Goal: Information Seeking & Learning: Learn about a topic

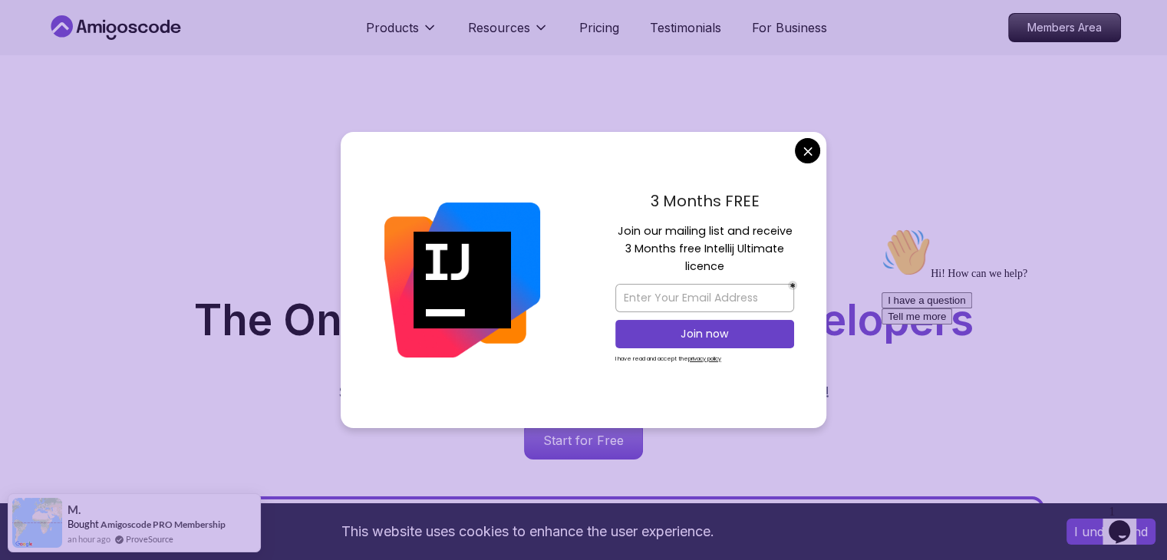
click at [427, 183] on div at bounding box center [462, 280] width 243 height 296
click at [746, 309] on input "email" at bounding box center [705, 298] width 179 height 28
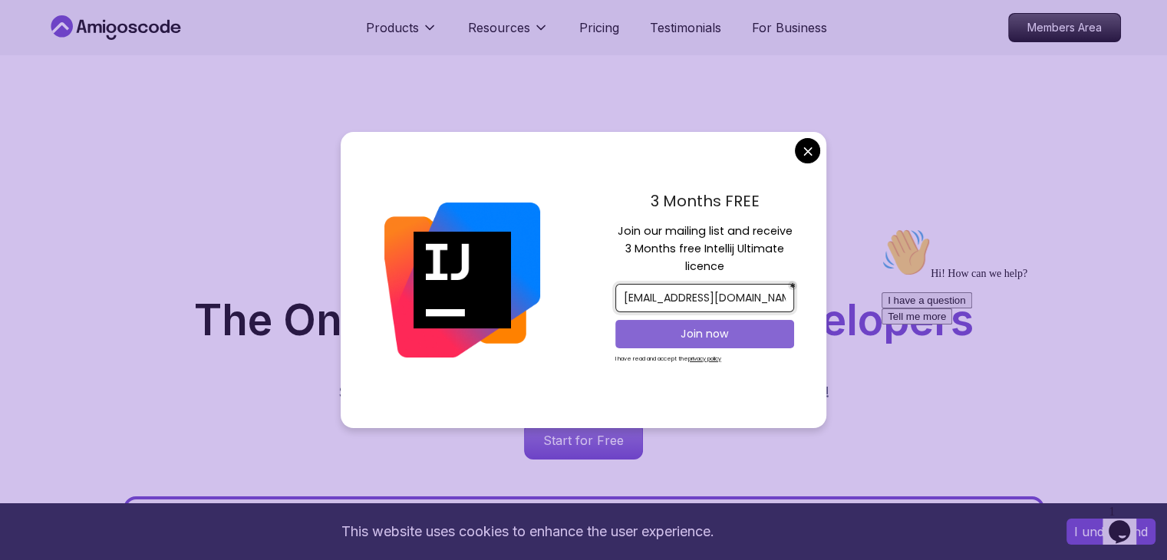
type input "[EMAIL_ADDRESS][DOMAIN_NAME]"
click at [718, 329] on p "Join now" at bounding box center [704, 333] width 145 height 15
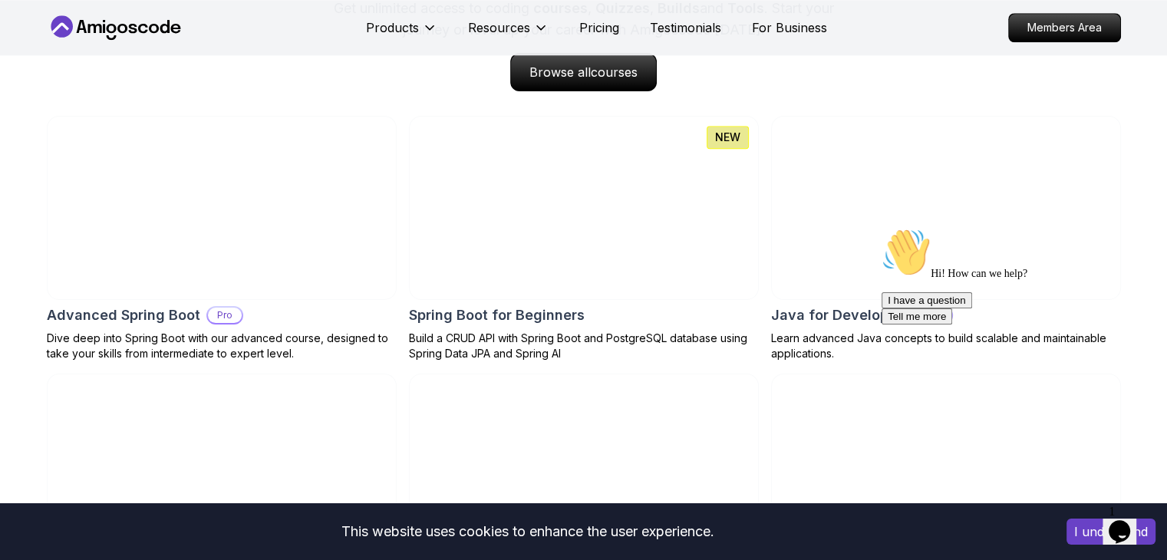
scroll to position [1589, 0]
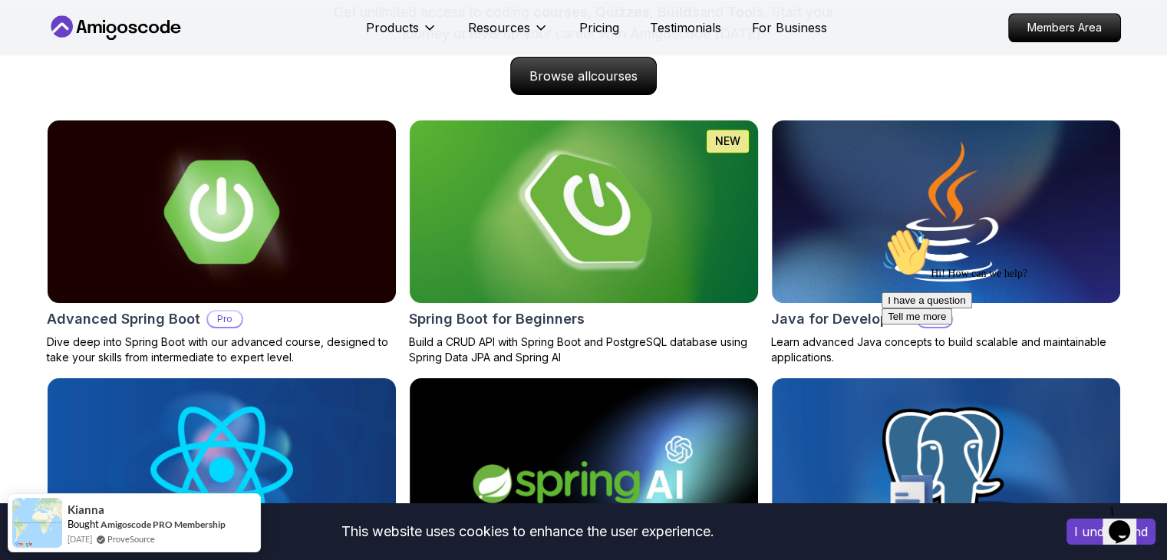
click at [634, 222] on img at bounding box center [584, 212] width 366 height 192
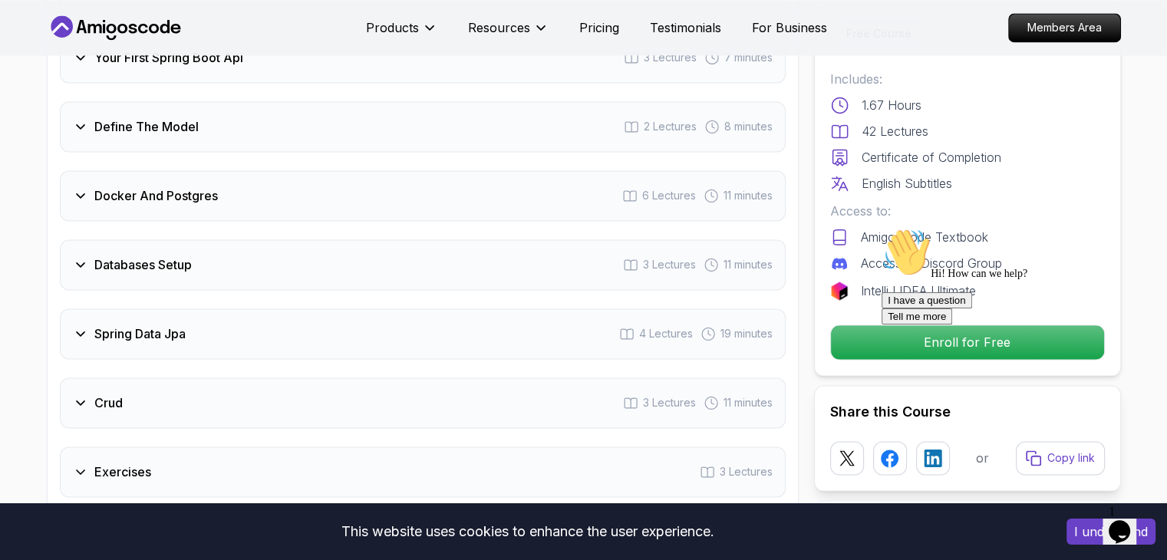
scroll to position [2259, 0]
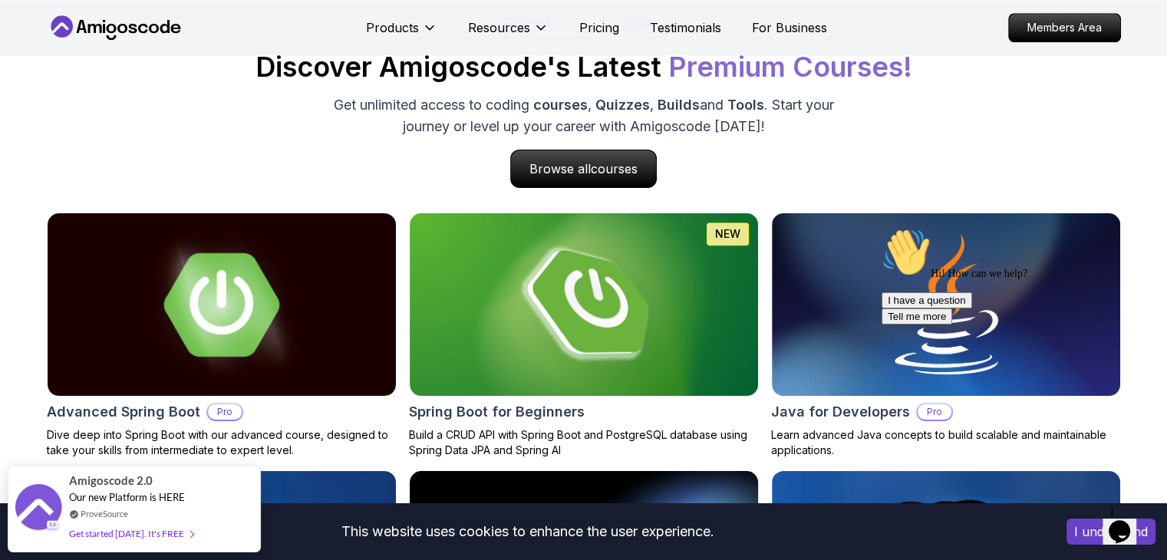
scroll to position [1493, 0]
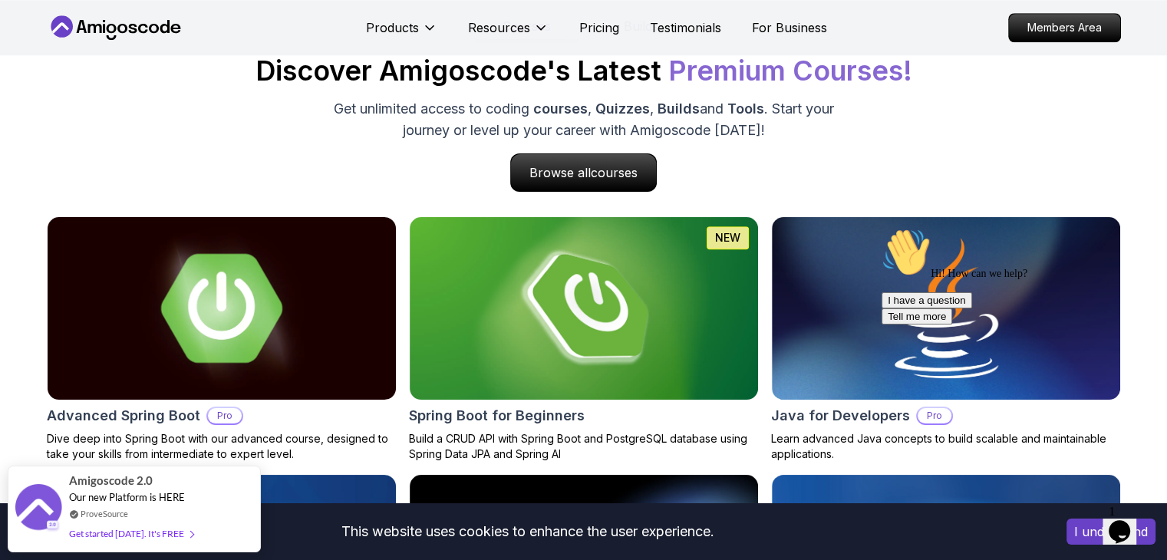
click at [201, 281] on img at bounding box center [221, 309] width 366 height 192
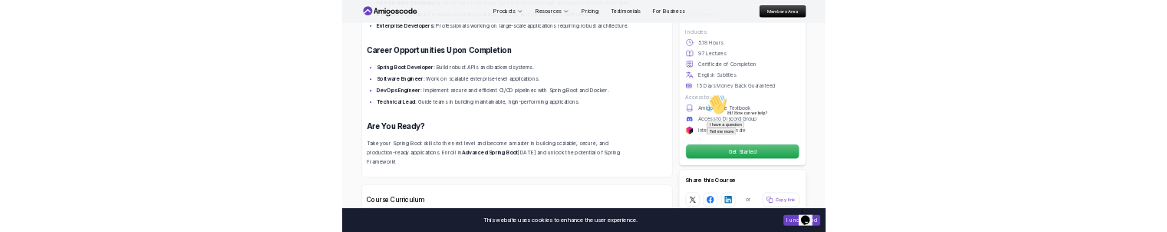
scroll to position [1615, 0]
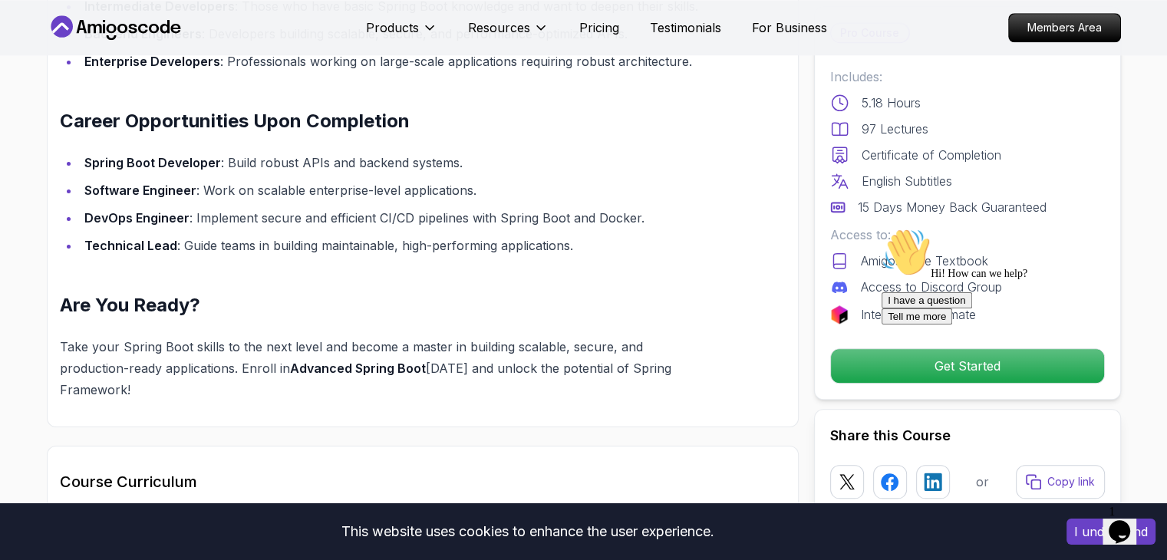
click at [692, 471] on div "Course Curriculum 13 Sections 97 Lectures 5.18 hours of content" at bounding box center [423, 501] width 726 height 61
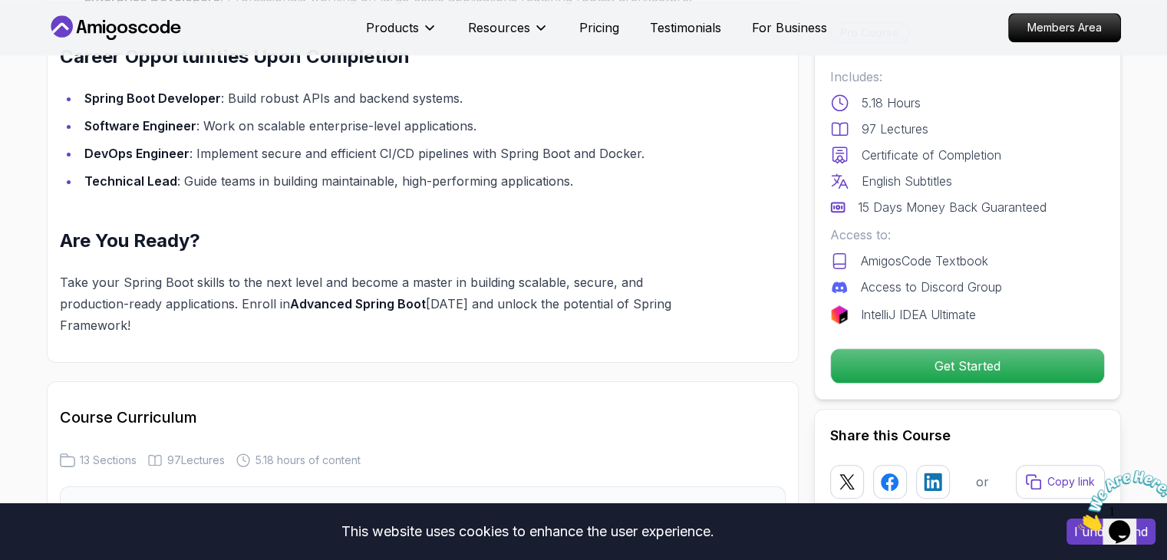
scroll to position [1678, 0]
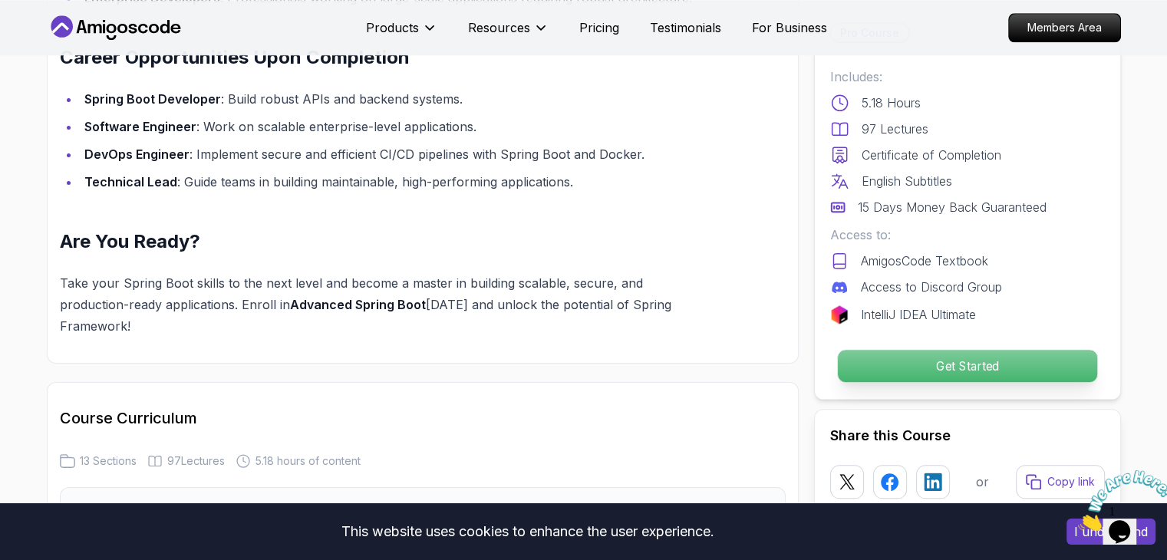
click at [936, 231] on p "Get Started" at bounding box center [966, 366] width 259 height 32
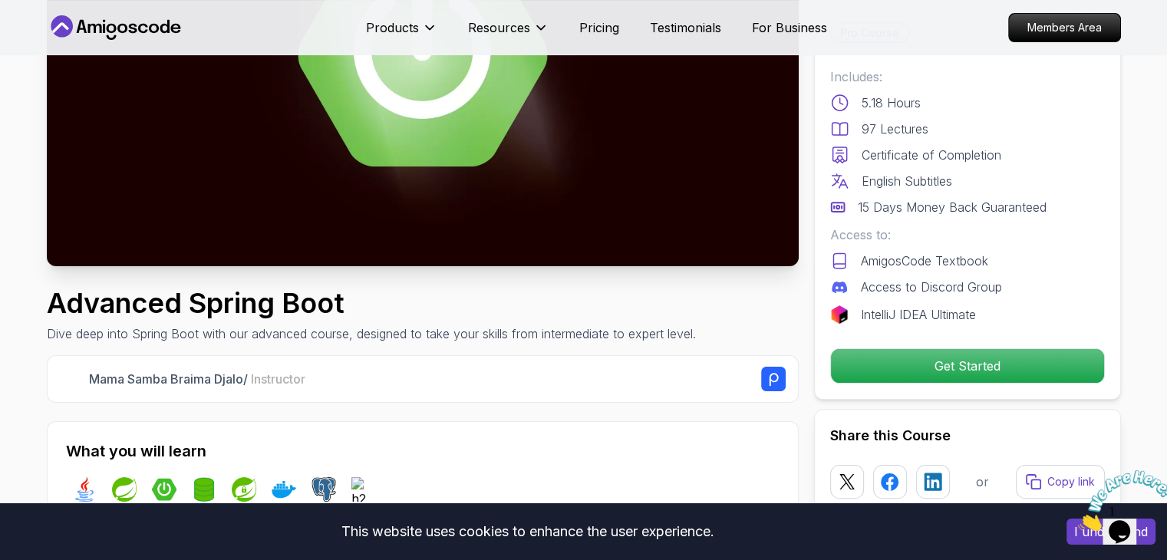
scroll to position [0, 0]
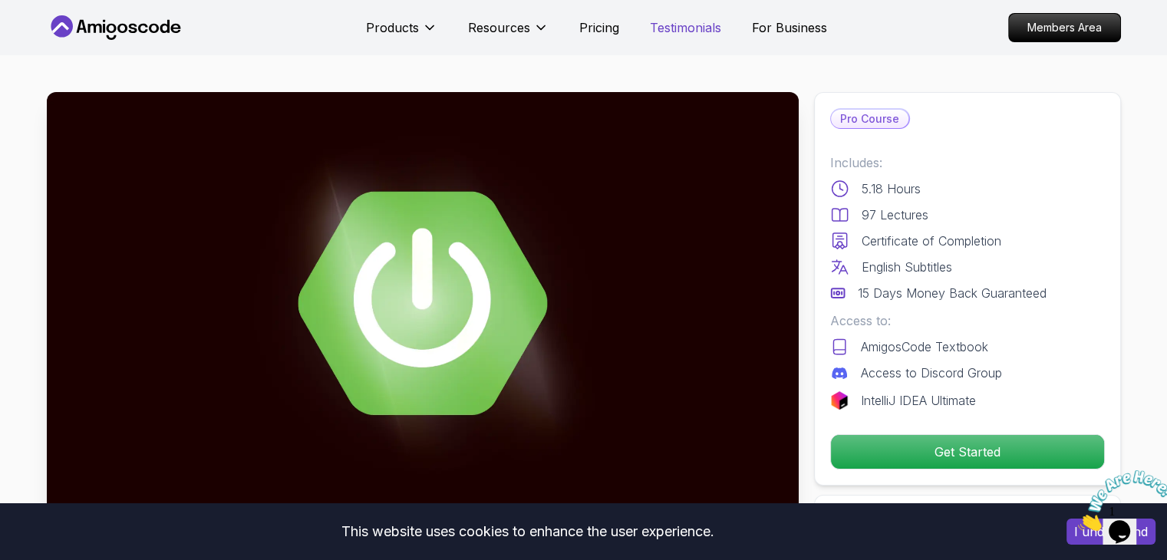
click at [708, 18] on p "Testimonials" at bounding box center [685, 27] width 71 height 18
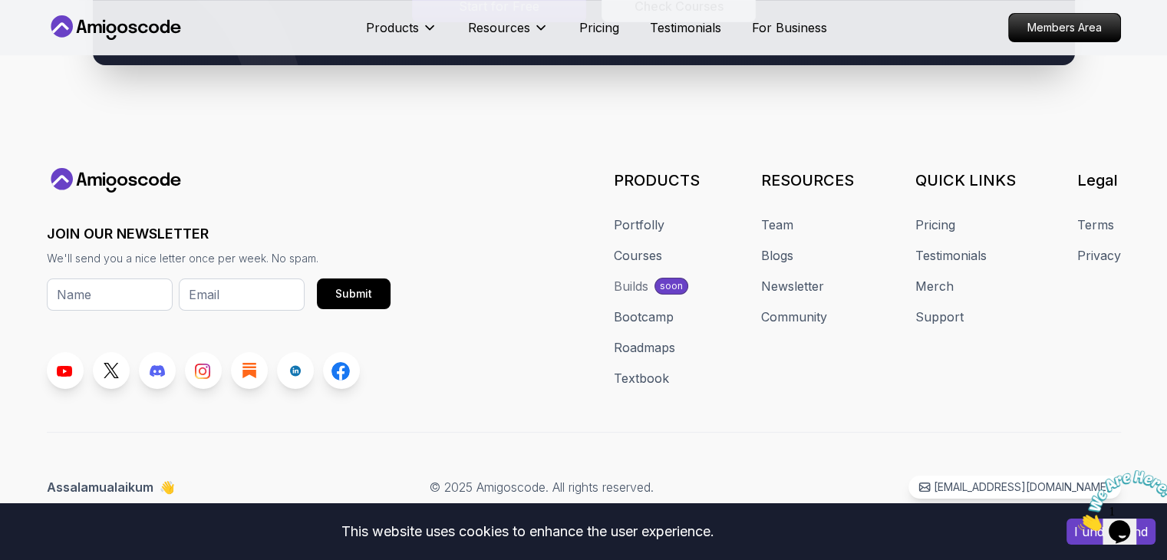
scroll to position [3321, 0]
